Goal: Task Accomplishment & Management: Manage account settings

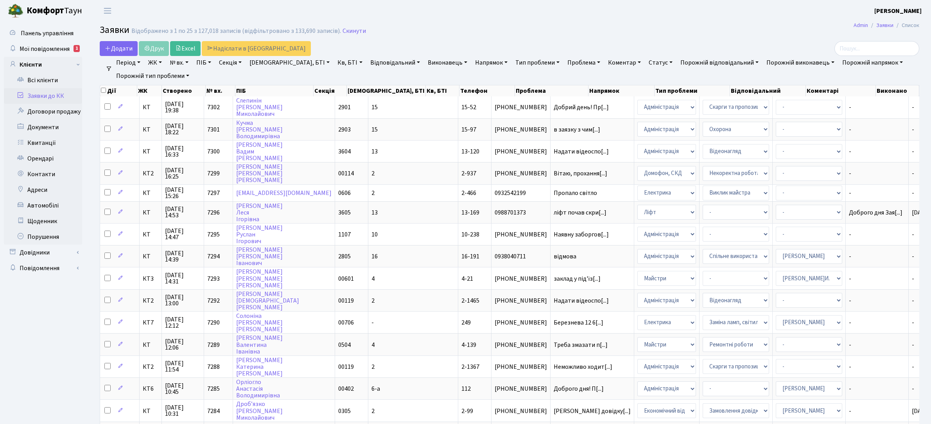
select select "25"
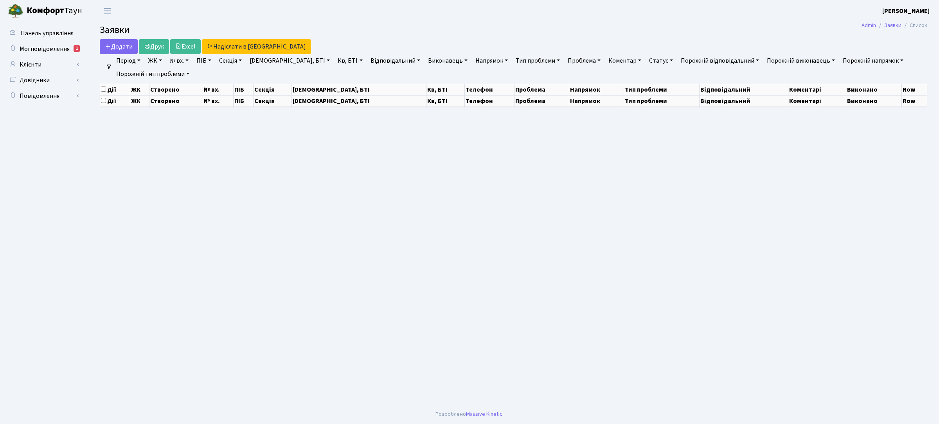
select select "25"
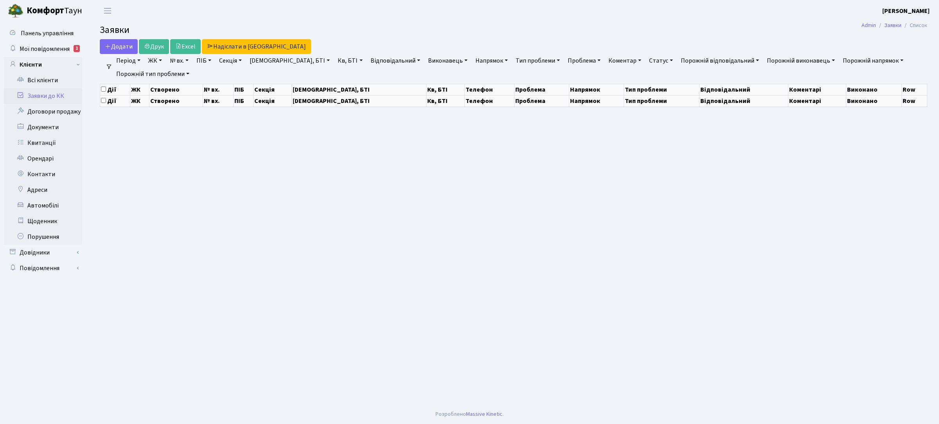
select select "25"
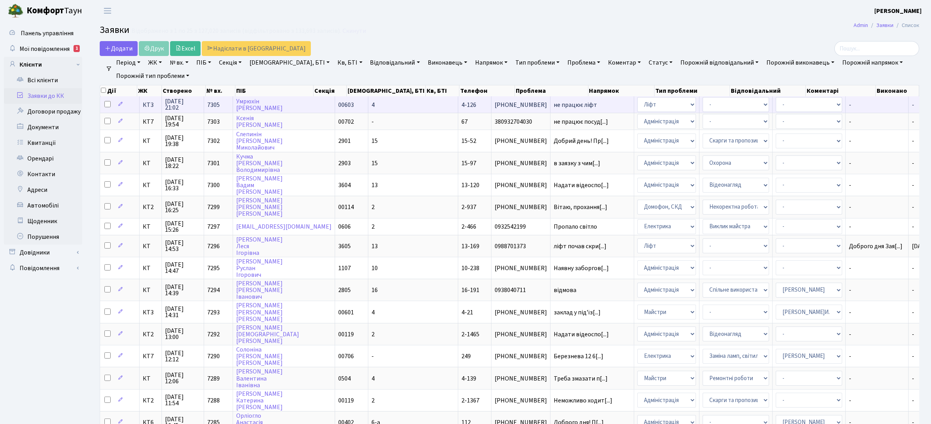
click at [554, 104] on span "не працює ліфт" at bounding box center [592, 105] width 77 height 6
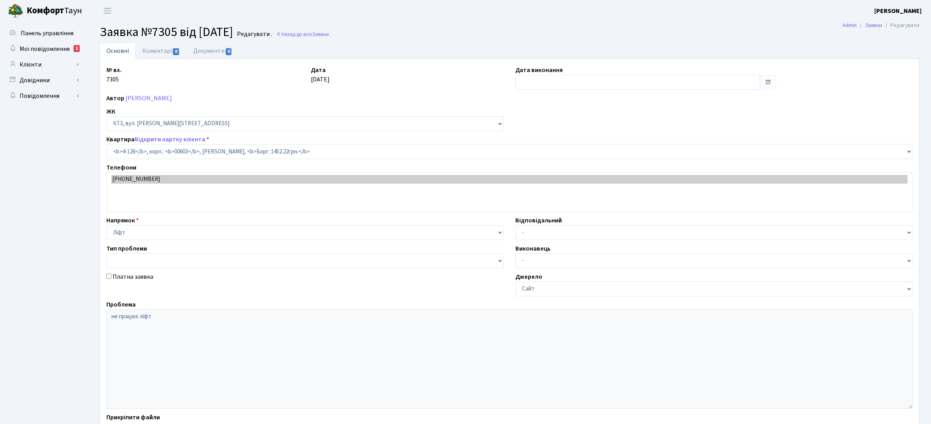
select select "16585"
